Goal: Information Seeking & Learning: Check status

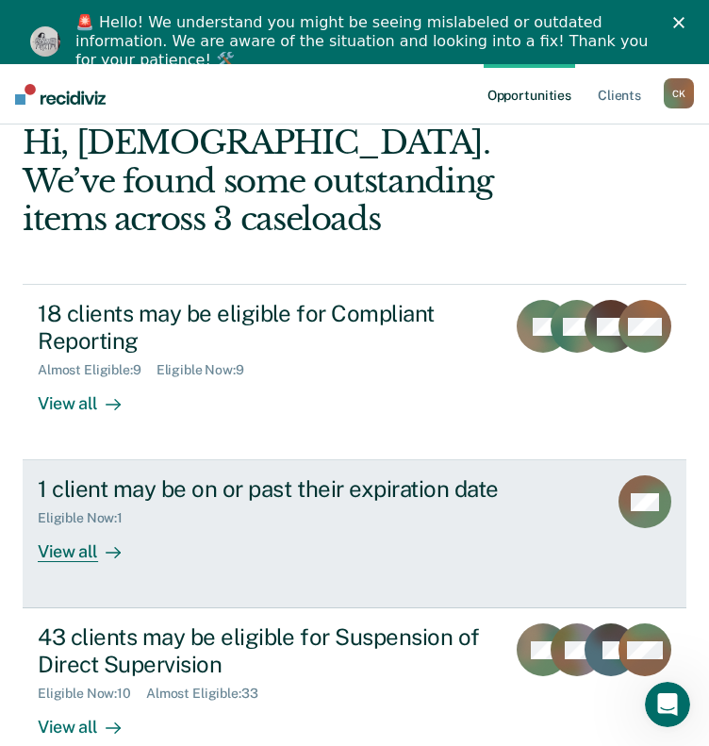
scroll to position [189, 0]
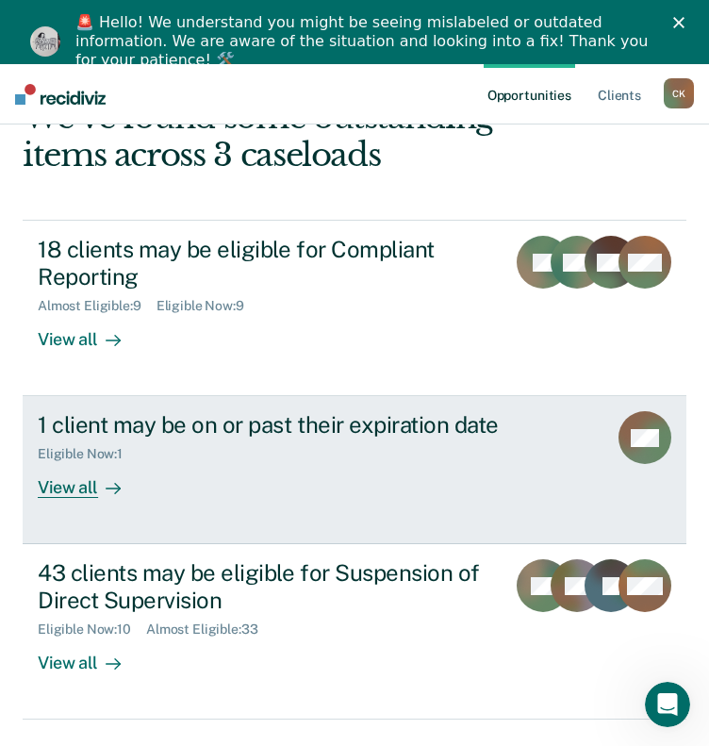
click at [166, 486] on div "1 client may be on or past their expiration date Eligible Now : 1 View all" at bounding box center [338, 454] width 600 height 87
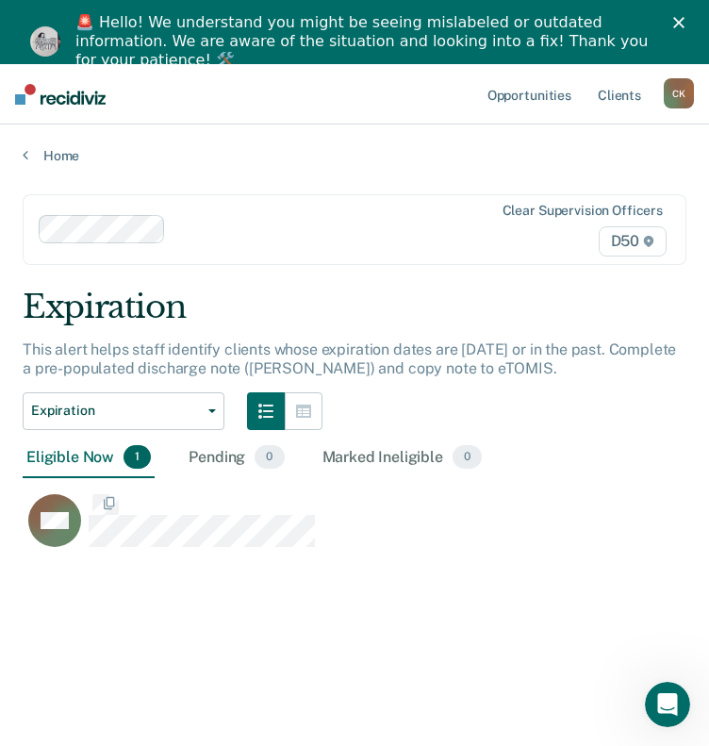
scroll to position [460, 649]
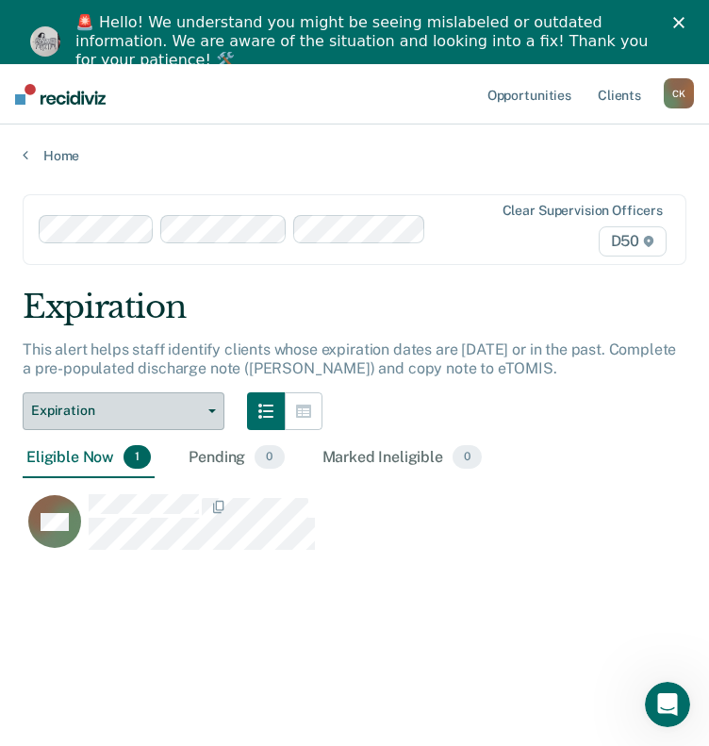
click at [200, 414] on span "Expiration" at bounding box center [116, 411] width 170 height 16
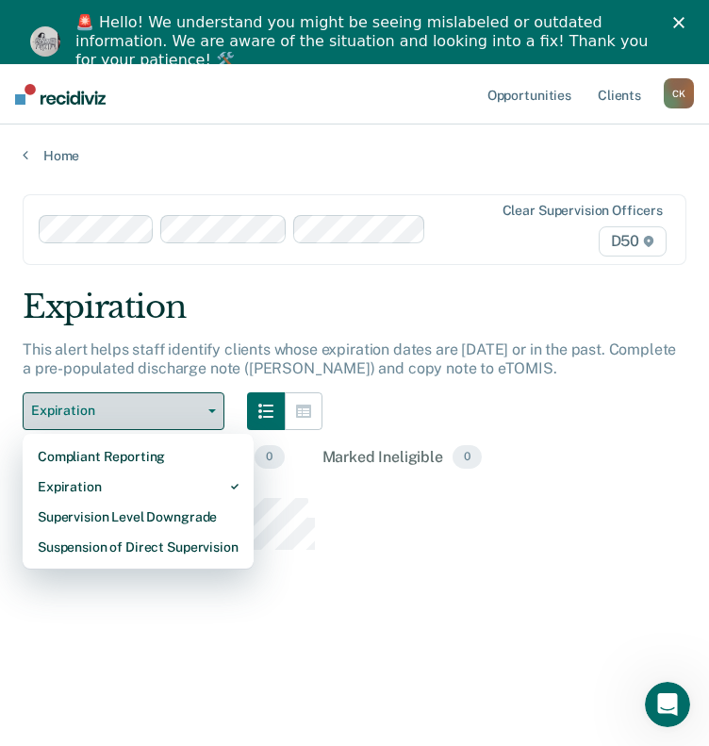
click at [199, 414] on span "Expiration" at bounding box center [116, 411] width 170 height 16
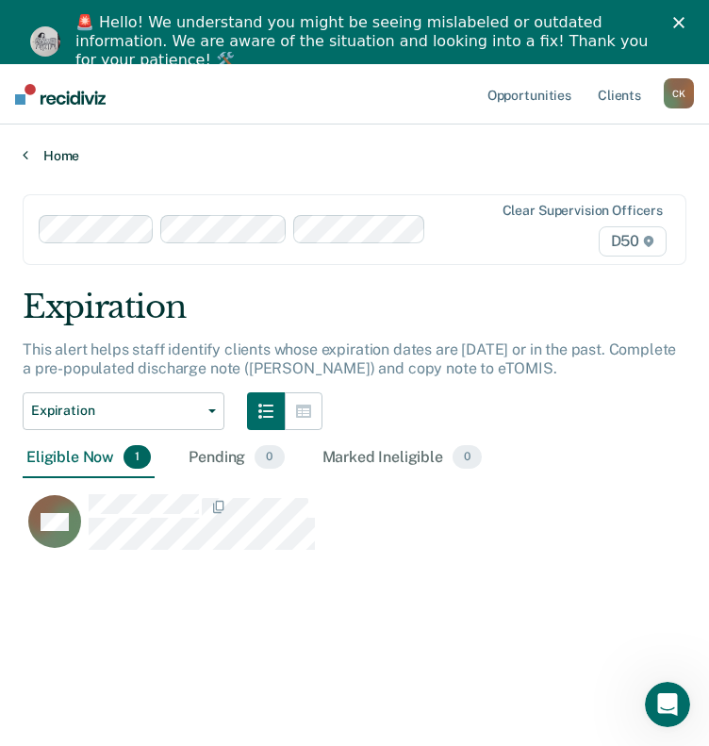
click at [41, 158] on link "Home" at bounding box center [355, 155] width 664 height 17
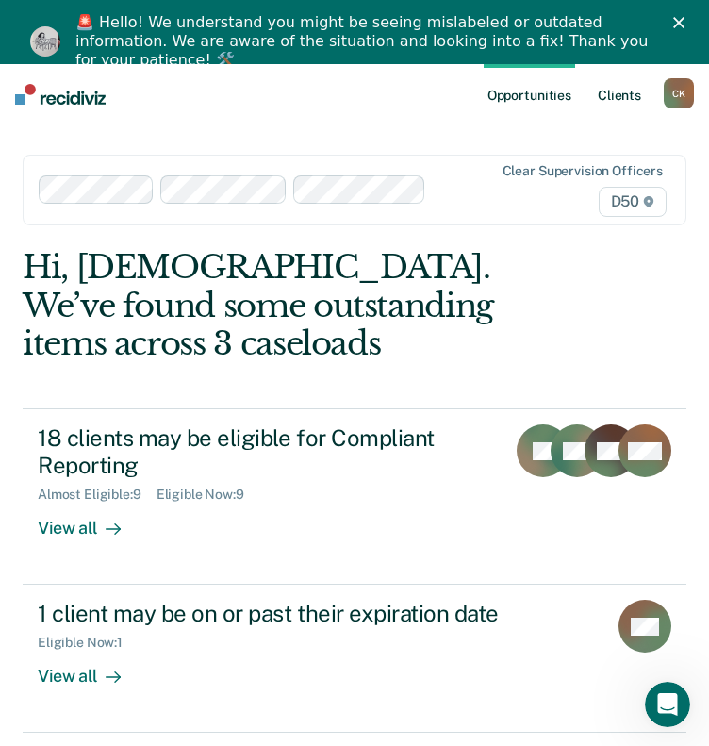
click at [611, 99] on link "Client s" at bounding box center [619, 94] width 51 height 60
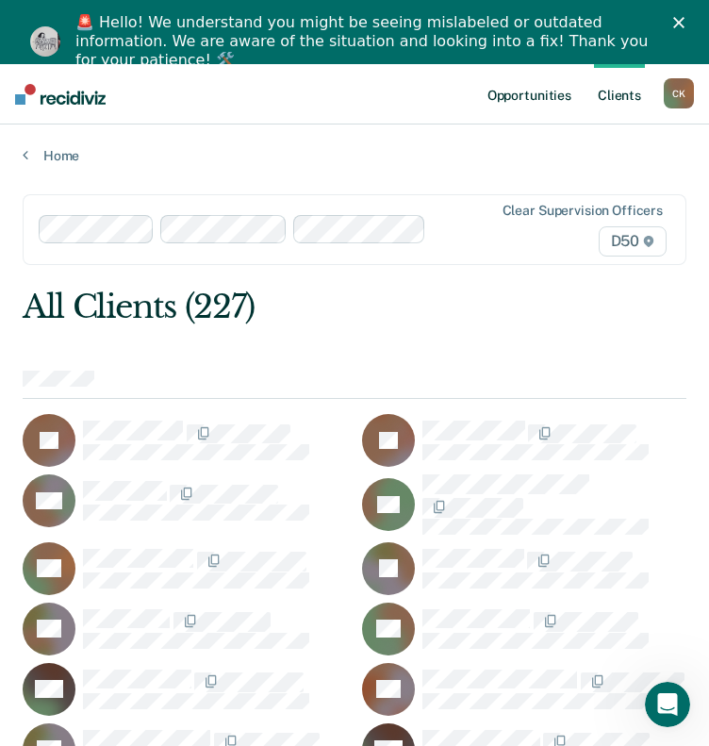
click at [546, 86] on link "Opportunities" at bounding box center [529, 94] width 91 height 60
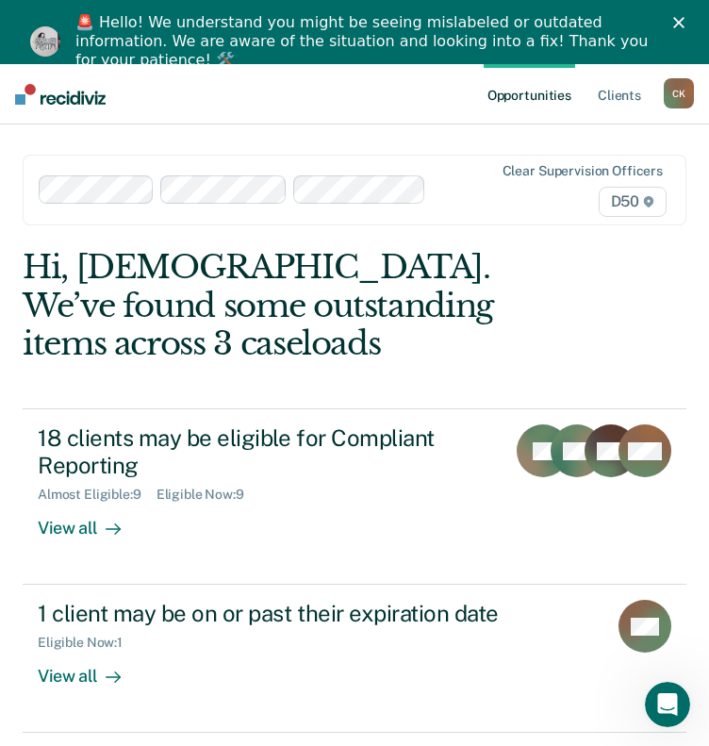
click at [671, 98] on div "C K" at bounding box center [679, 93] width 30 height 30
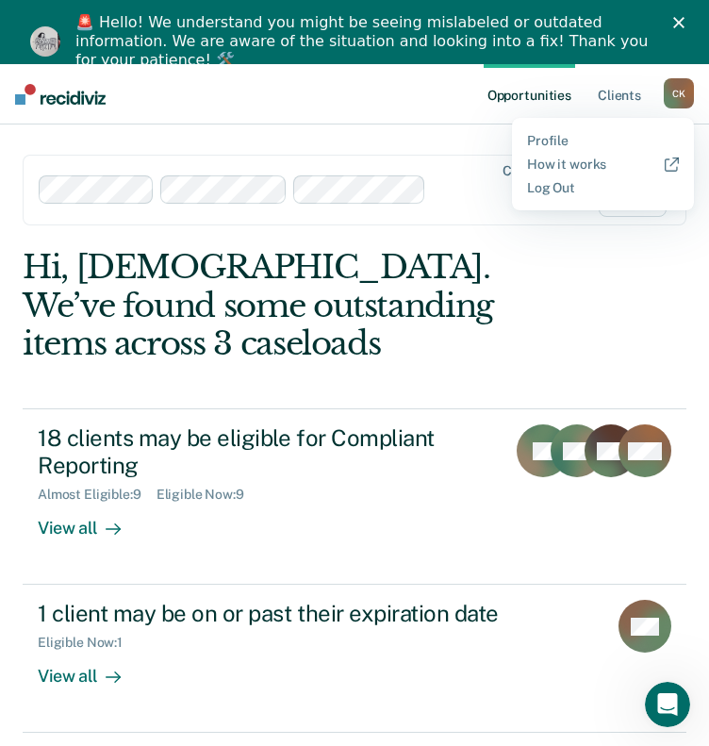
click at [671, 98] on div "C K" at bounding box center [679, 93] width 30 height 30
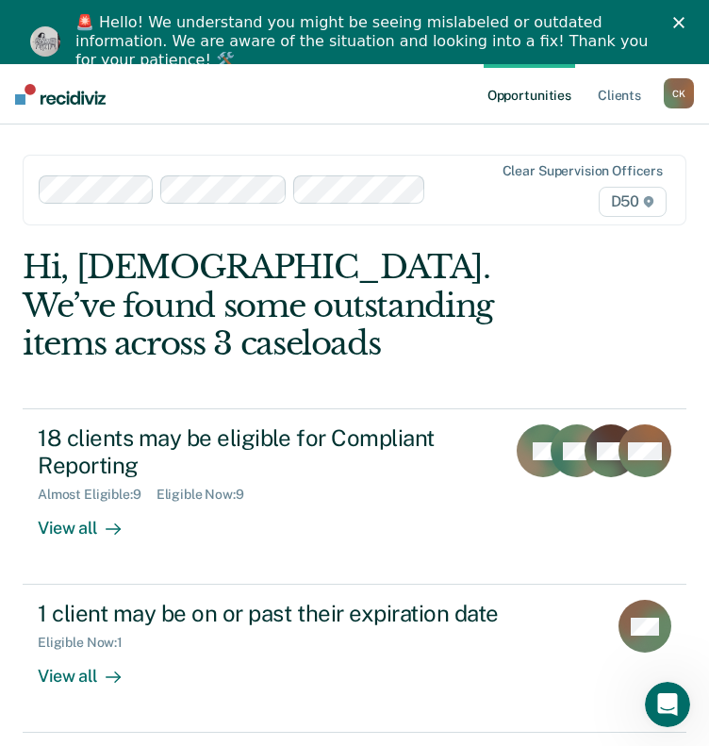
click at [671, 98] on div "C K" at bounding box center [679, 93] width 30 height 30
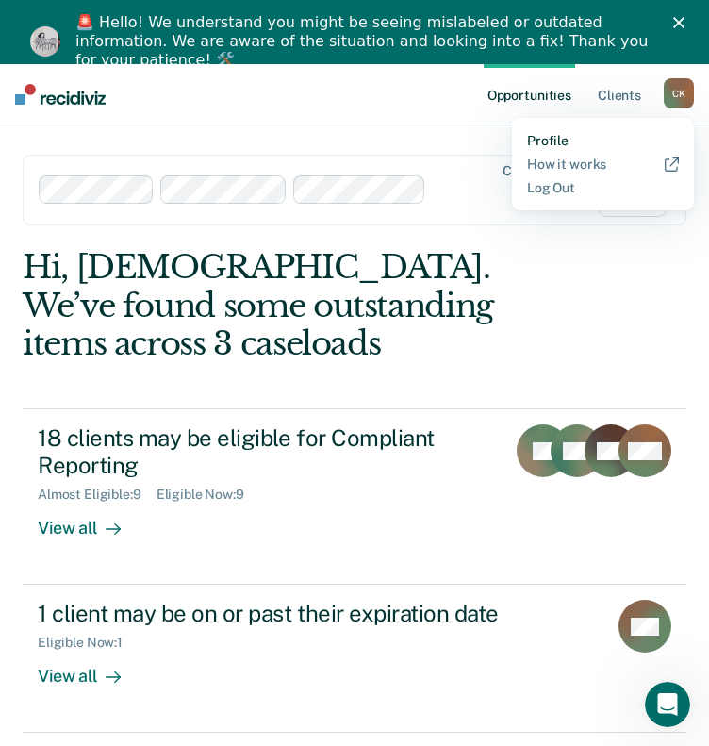
click at [592, 137] on link "Profile" at bounding box center [603, 141] width 152 height 16
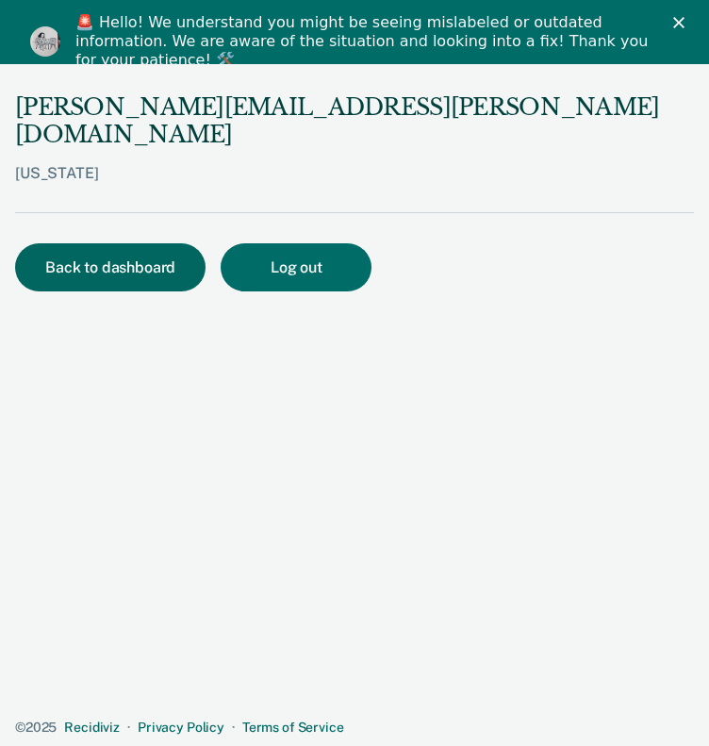
click at [109, 243] on button "Back to dashboard" at bounding box center [110, 267] width 191 height 48
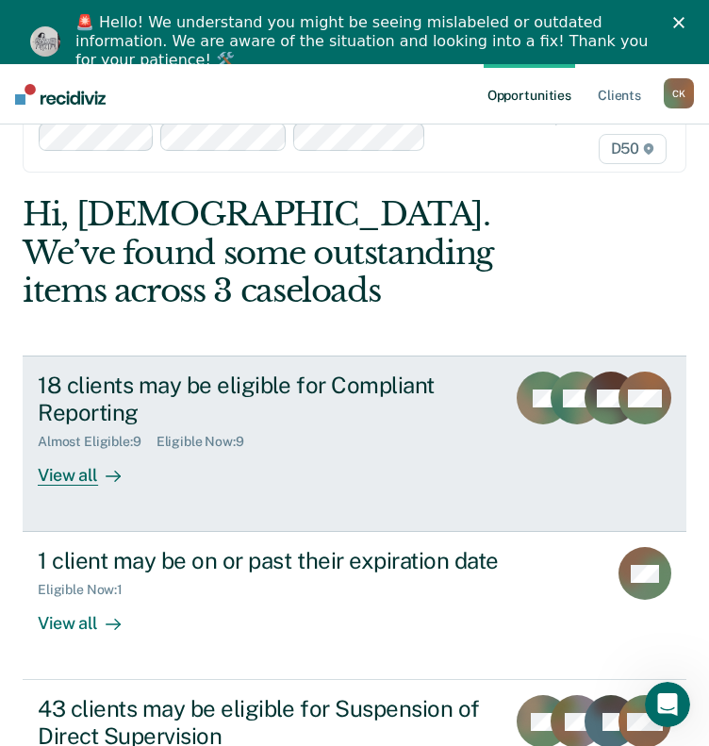
scroll to position [237, 0]
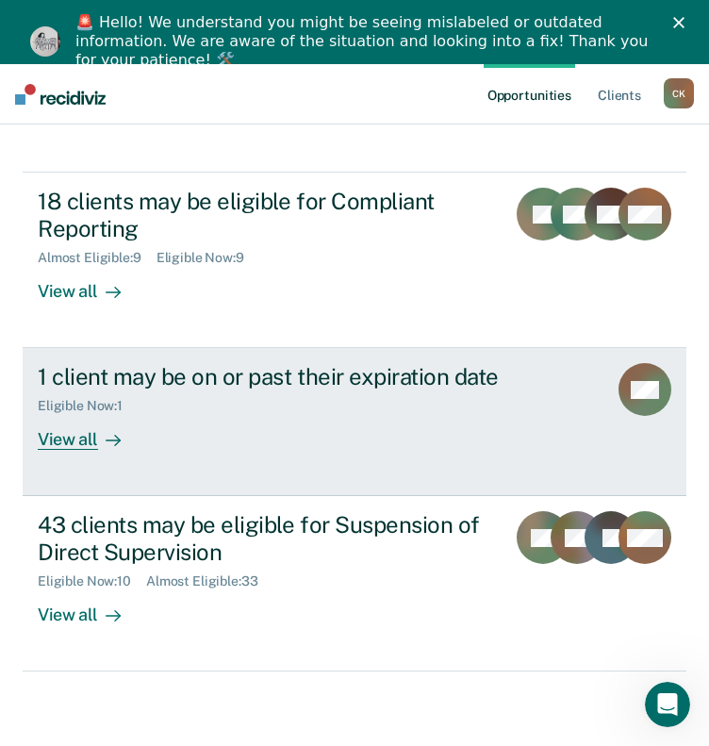
click at [98, 441] on div at bounding box center [109, 440] width 23 height 22
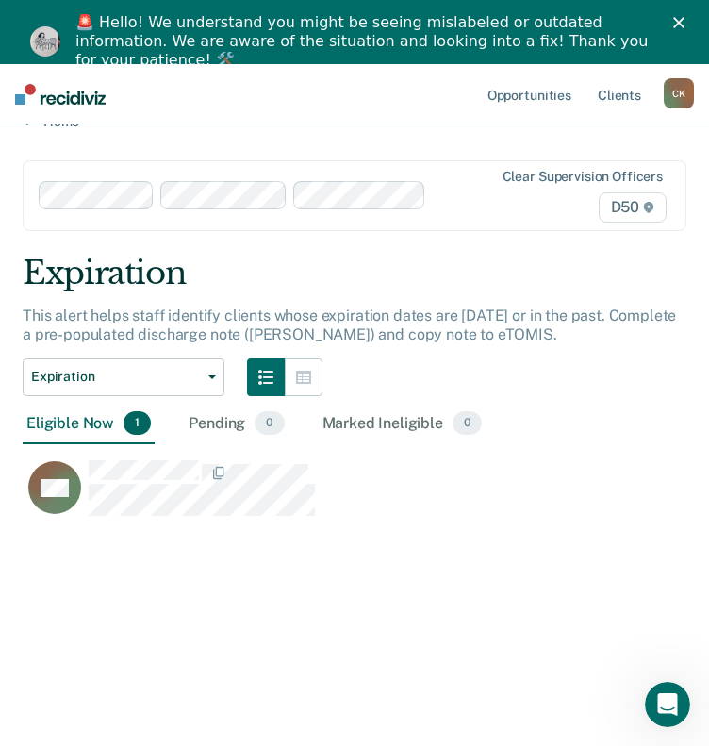
scroll to position [64, 0]
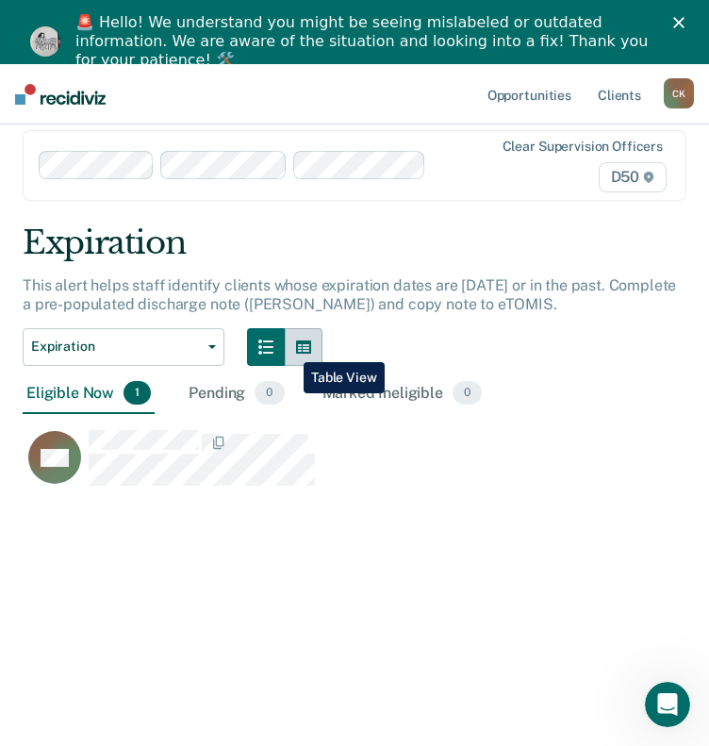
click at [290, 348] on button "button" at bounding box center [304, 347] width 38 height 38
